Goal: Find specific page/section: Find specific page/section

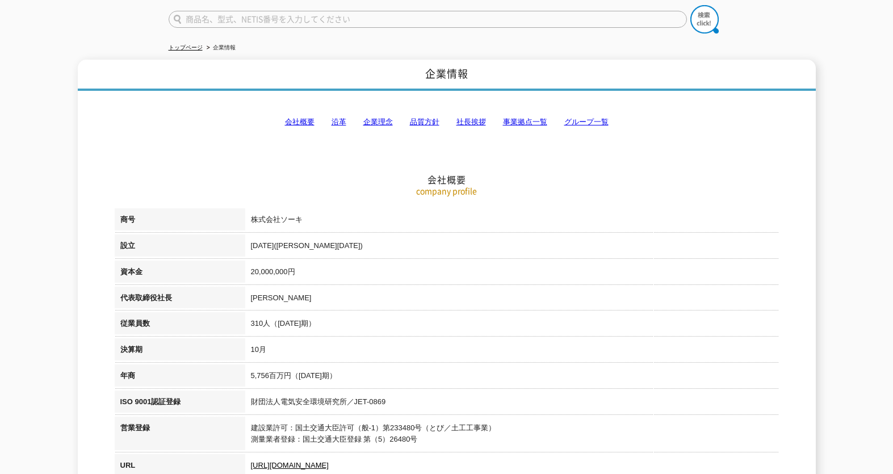
scroll to position [170, 0]
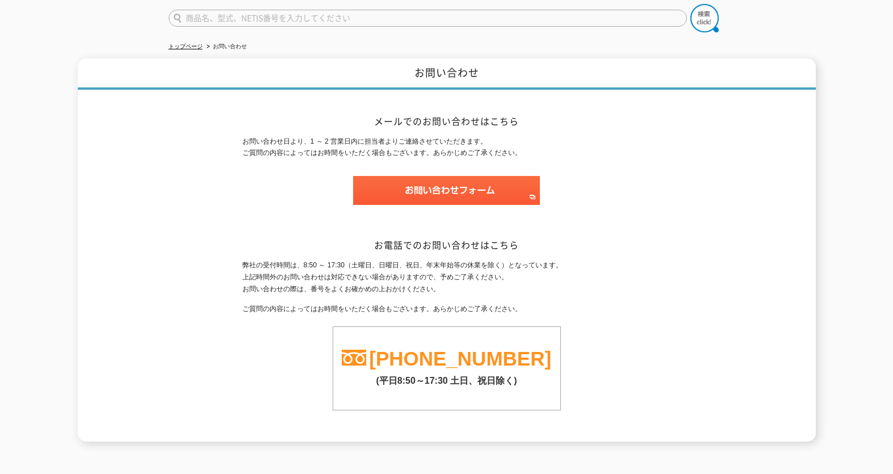
scroll to position [157, 0]
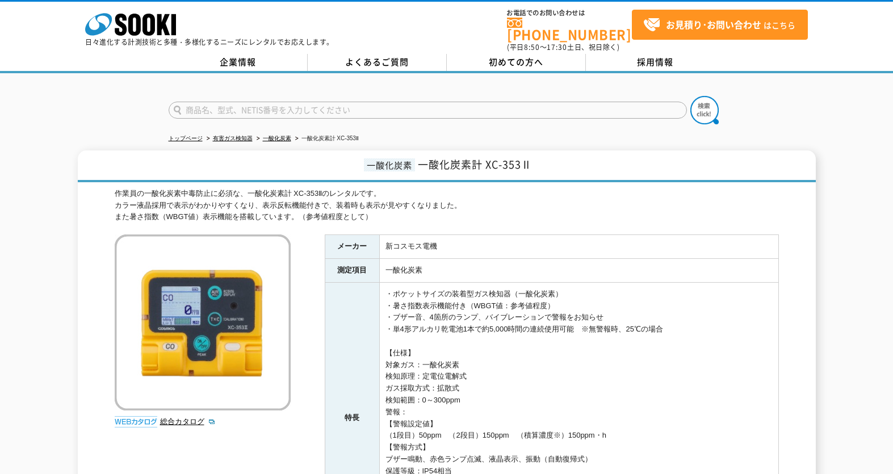
click at [244, 102] on input "text" at bounding box center [428, 110] width 518 height 17
type input "XC-2200"
click at [703, 109] on img at bounding box center [705, 110] width 28 height 28
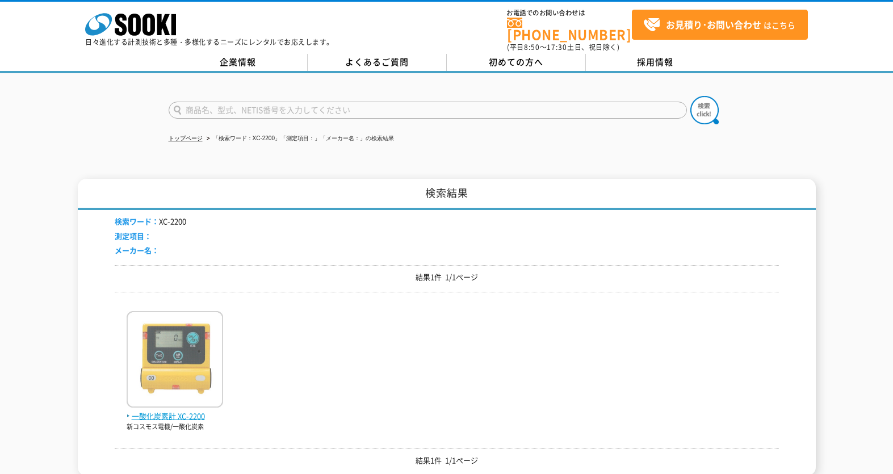
click at [187, 370] on img at bounding box center [175, 360] width 97 height 99
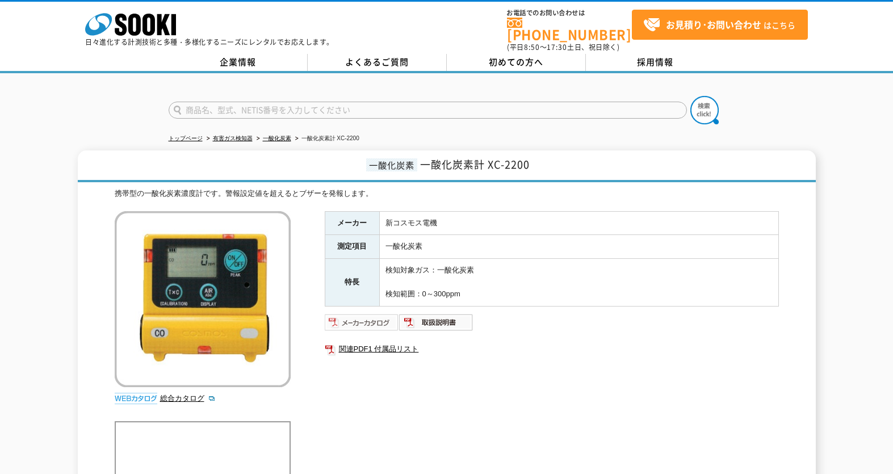
click at [362, 315] on img at bounding box center [362, 322] width 74 height 18
click at [460, 313] on img at bounding box center [436, 322] width 74 height 18
